Goal: Register for event/course

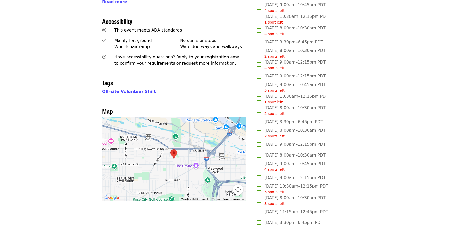
scroll to position [361, 0]
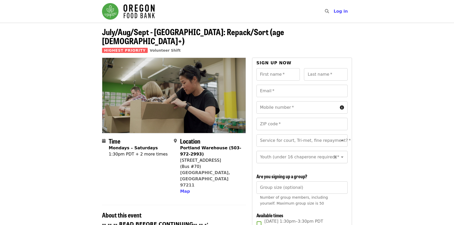
scroll to position [6, 0]
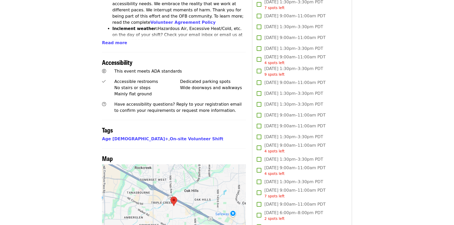
scroll to position [361, 0]
